Goal: Task Accomplishment & Management: Manage account settings

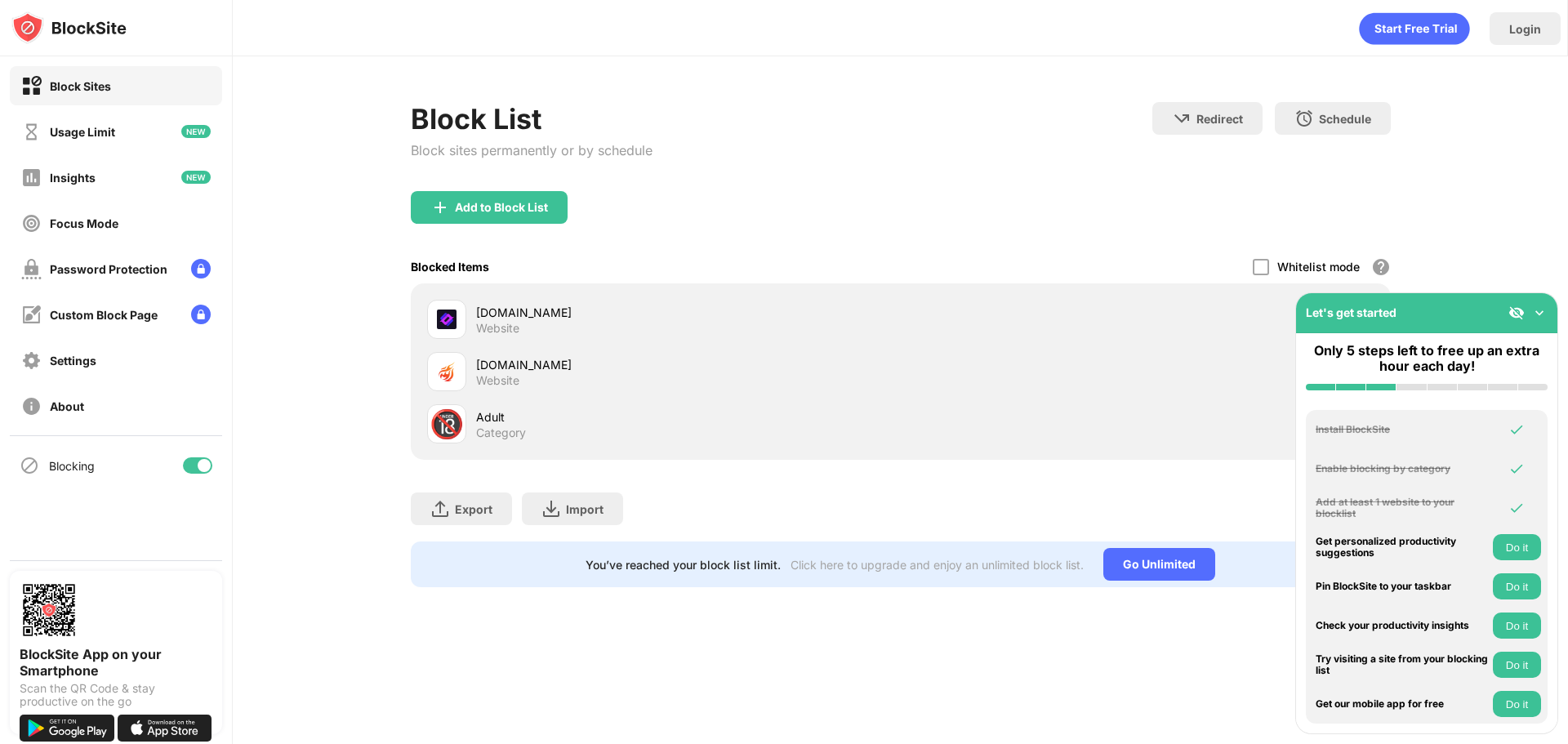
click at [1538, 313] on img at bounding box center [1540, 313] width 17 height 17
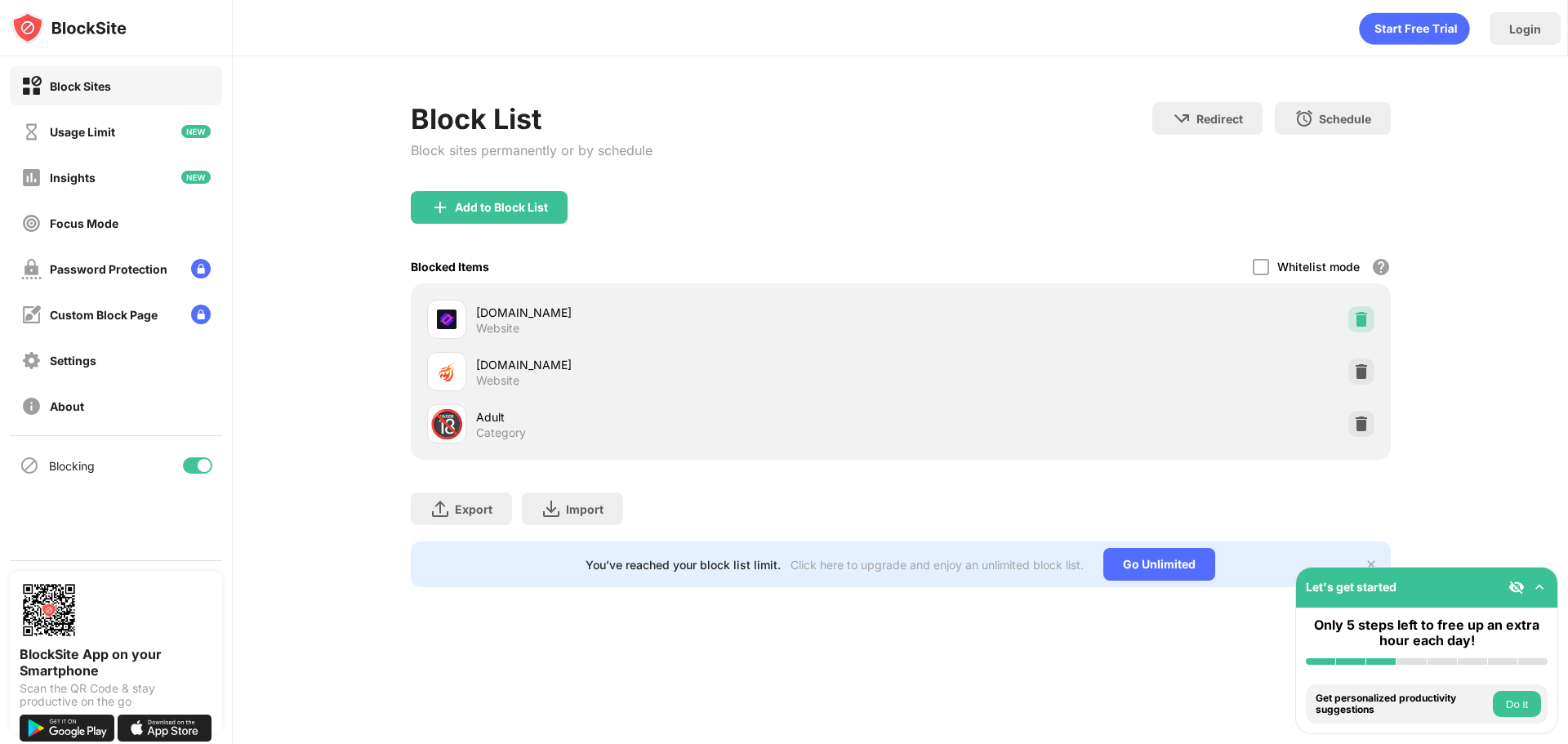
click at [1360, 320] on img at bounding box center [1362, 320] width 17 height 17
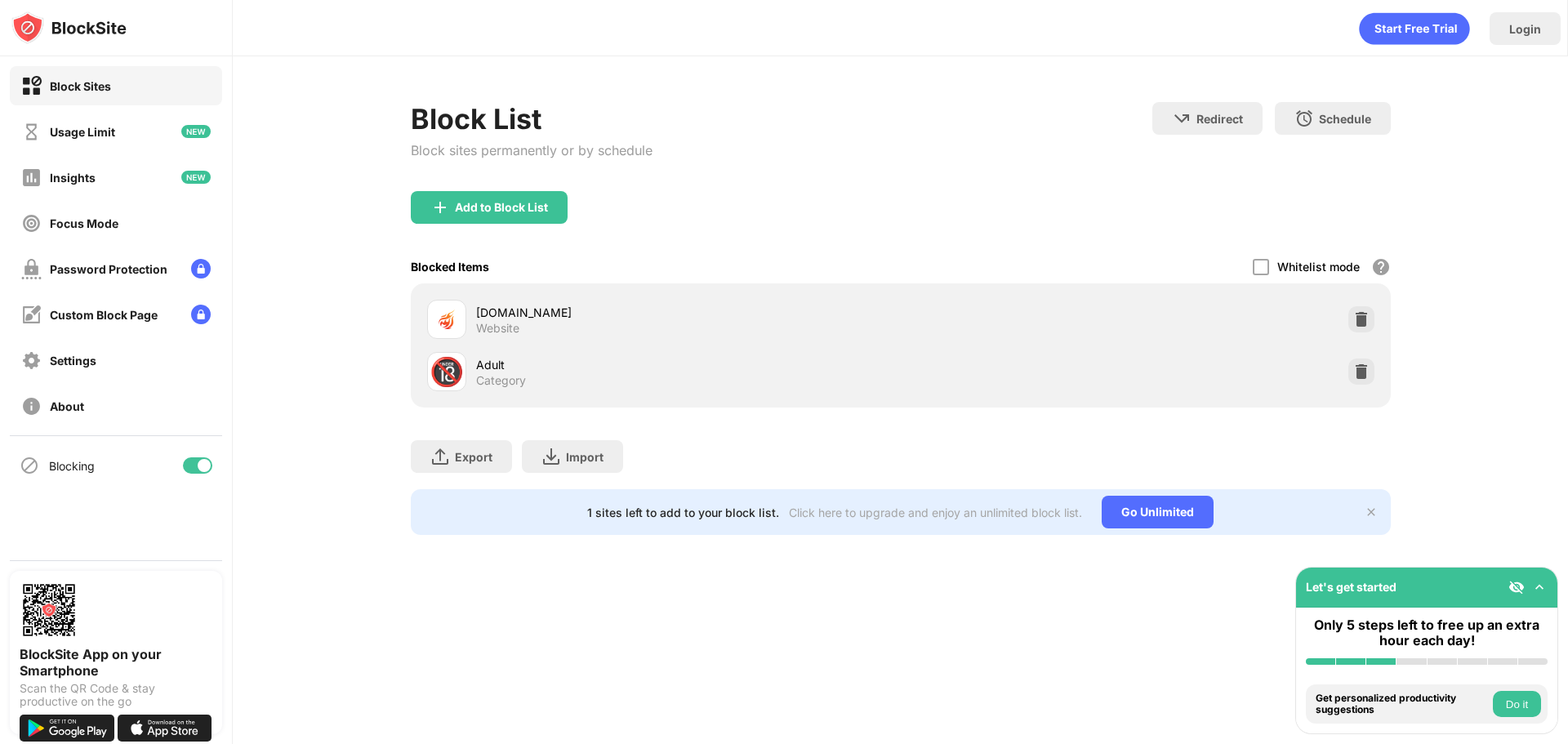
click at [1360, 320] on img at bounding box center [1362, 320] width 17 height 17
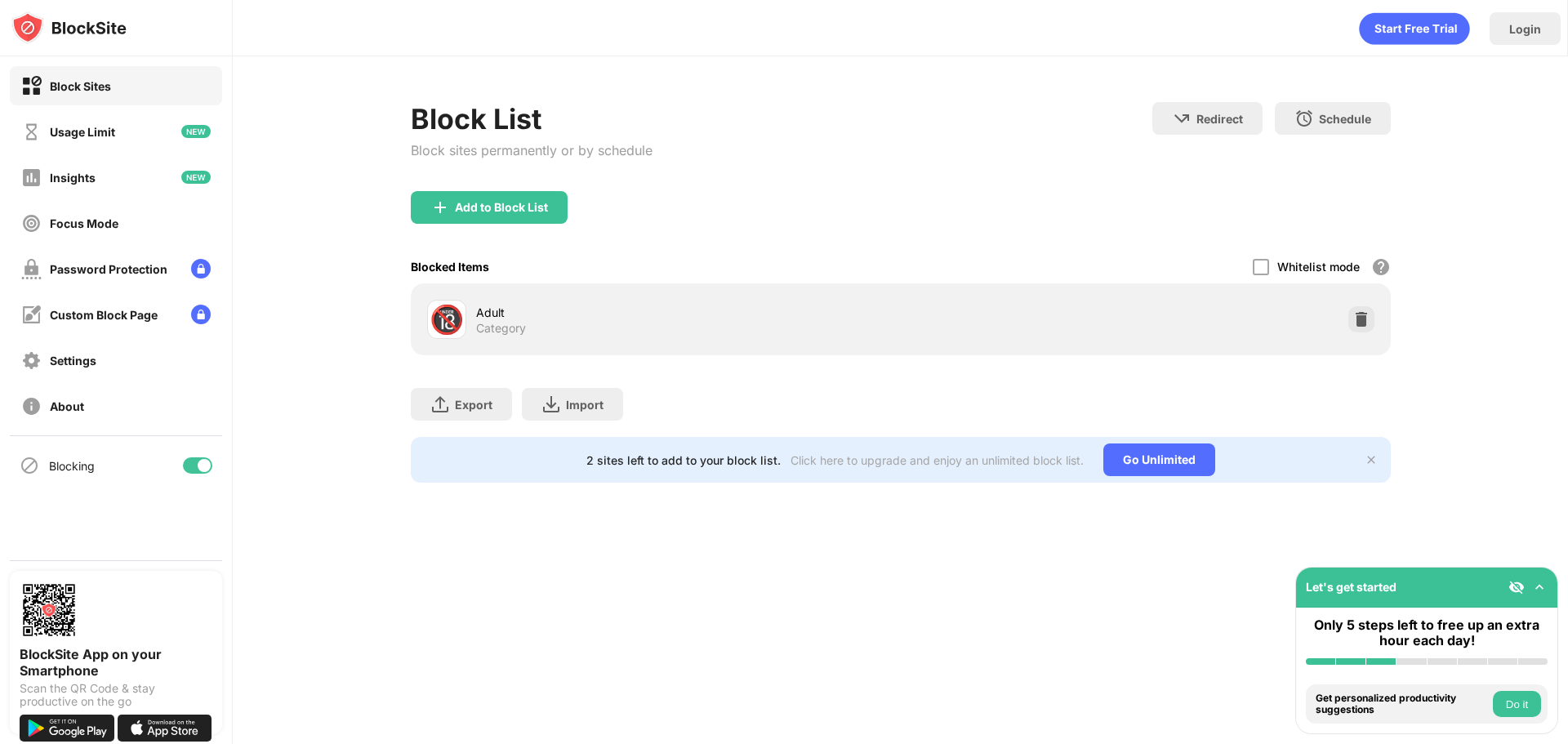
click at [1360, 319] on img at bounding box center [1362, 320] width 17 height 17
